Goal: Information Seeking & Learning: Learn about a topic

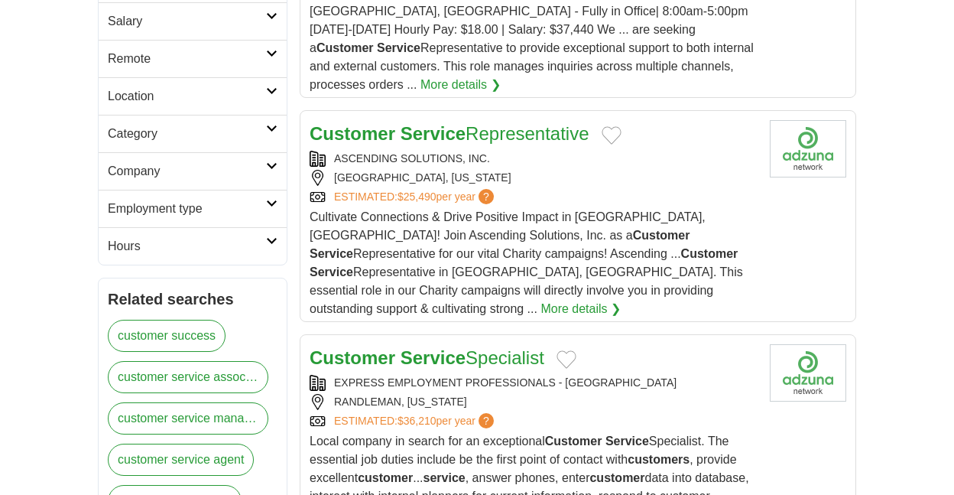
scroll to position [389, 0]
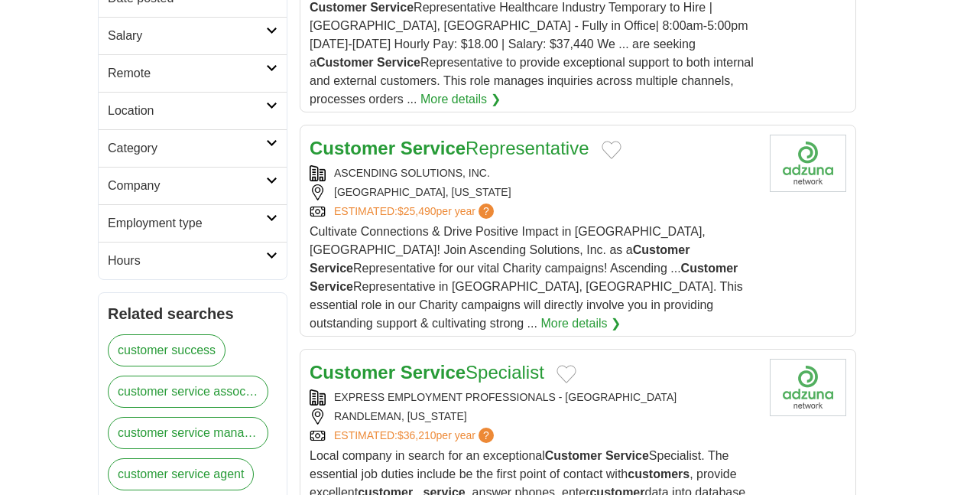
click at [272, 68] on icon at bounding box center [271, 68] width 11 height 8
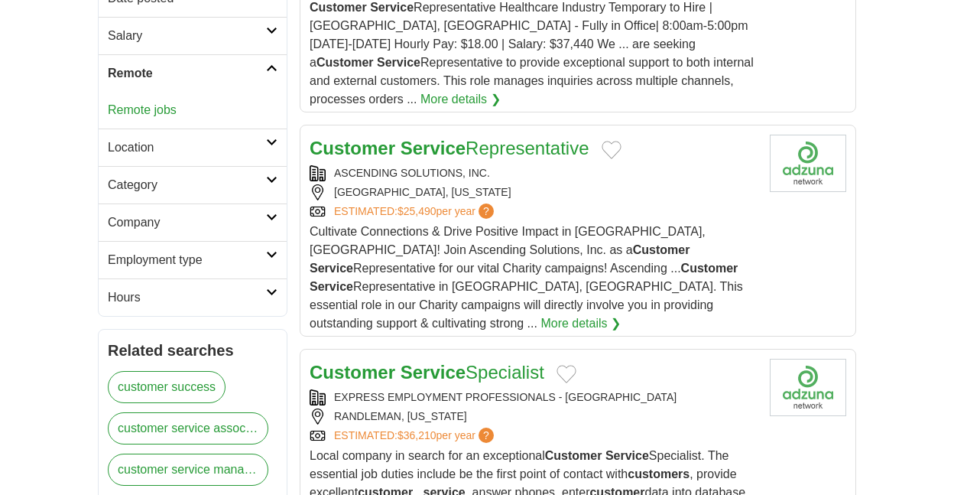
click at [270, 299] on link "Hours" at bounding box center [193, 296] width 188 height 37
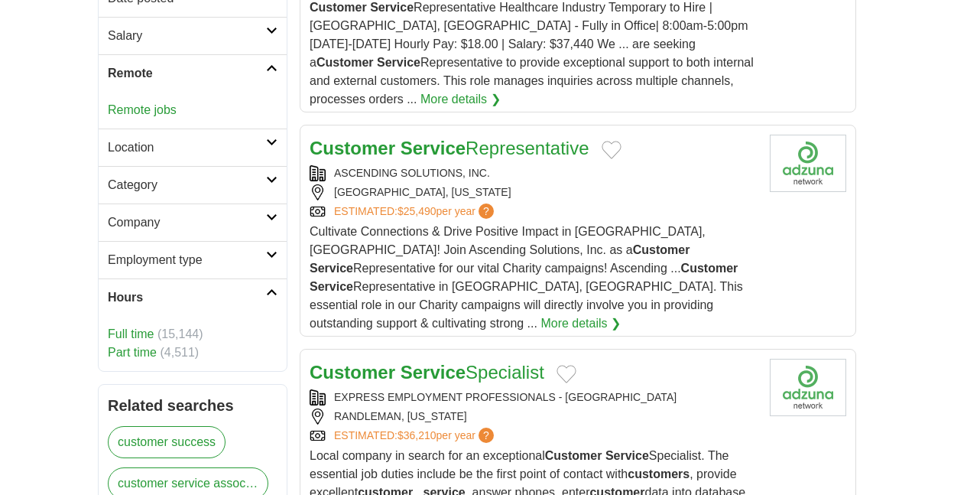
click at [151, 352] on link "Part time" at bounding box center [132, 352] width 49 height 13
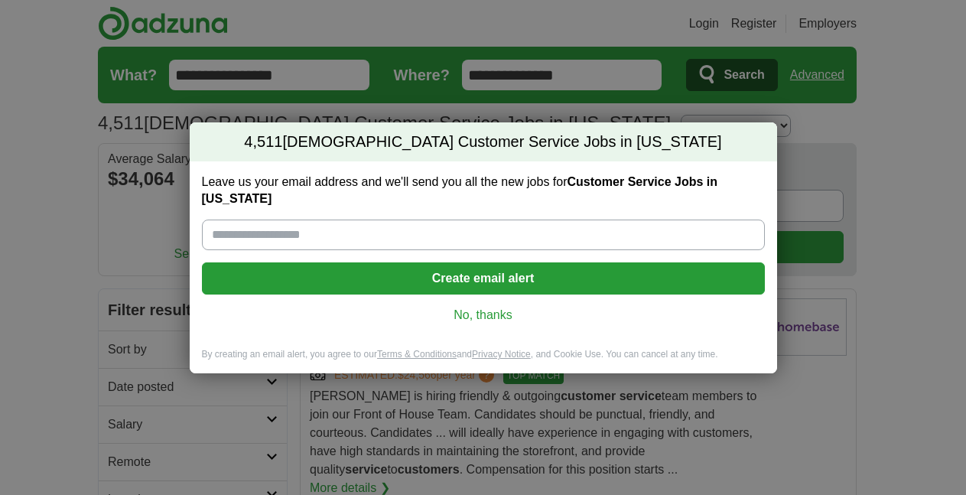
click at [487, 318] on link "No, thanks" at bounding box center [483, 315] width 538 height 17
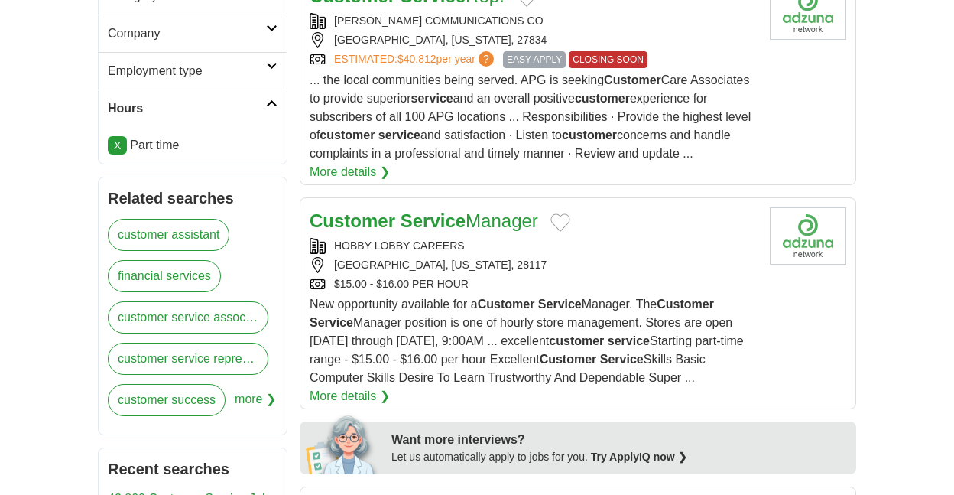
scroll to position [545, 0]
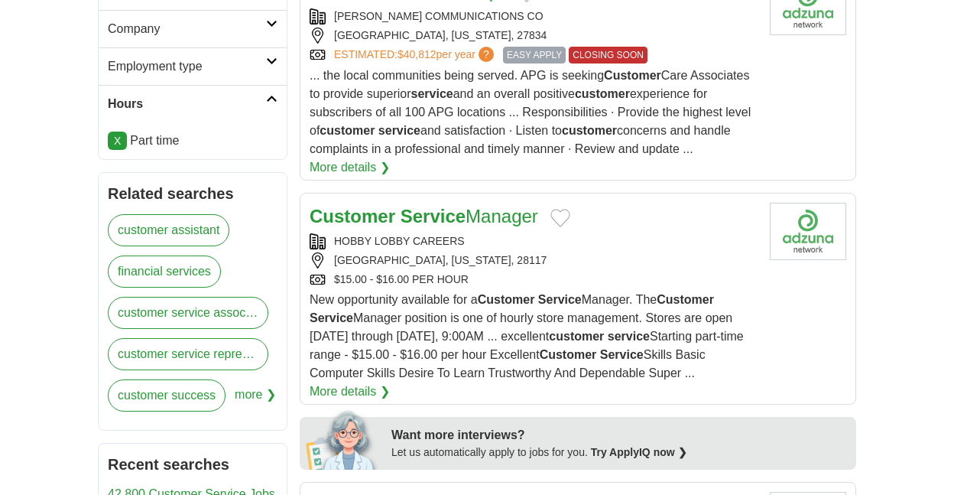
click at [187, 231] on link "customer assistant" at bounding box center [169, 230] width 122 height 32
